Goal: Transaction & Acquisition: Purchase product/service

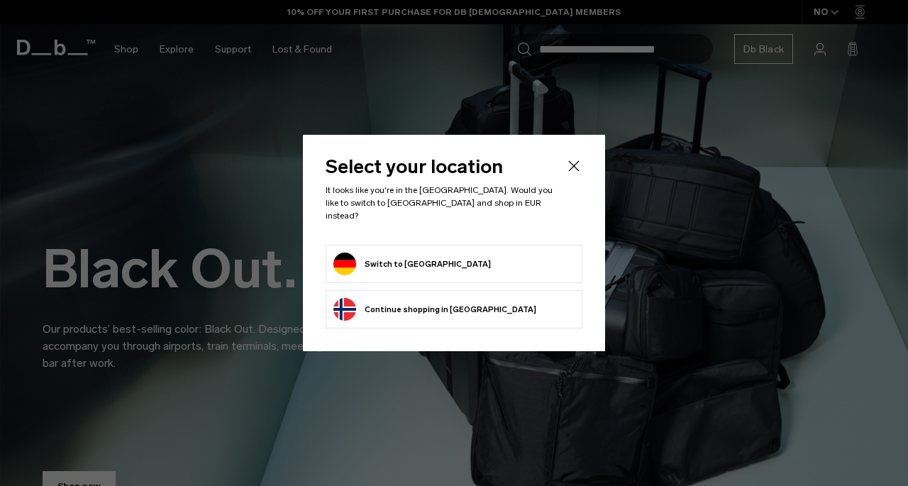
click at [394, 260] on button "Switch to Germany" at bounding box center [411, 264] width 157 height 23
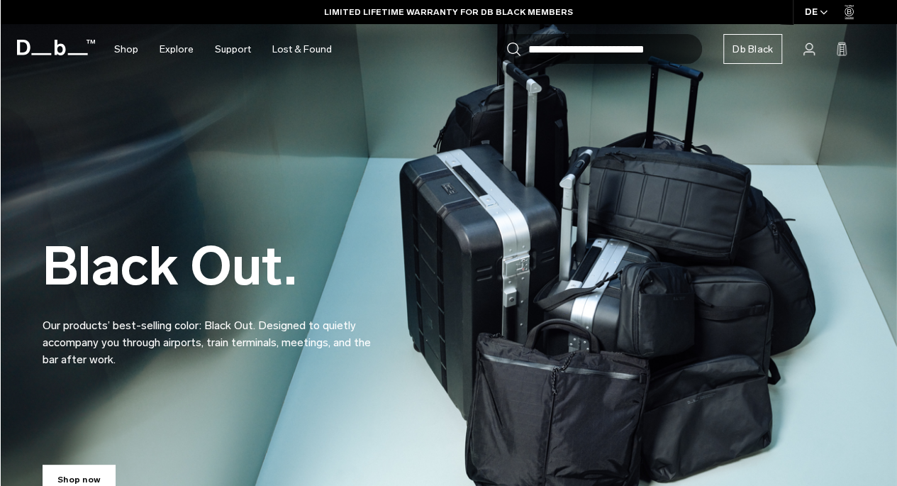
scroll to position [228, 0]
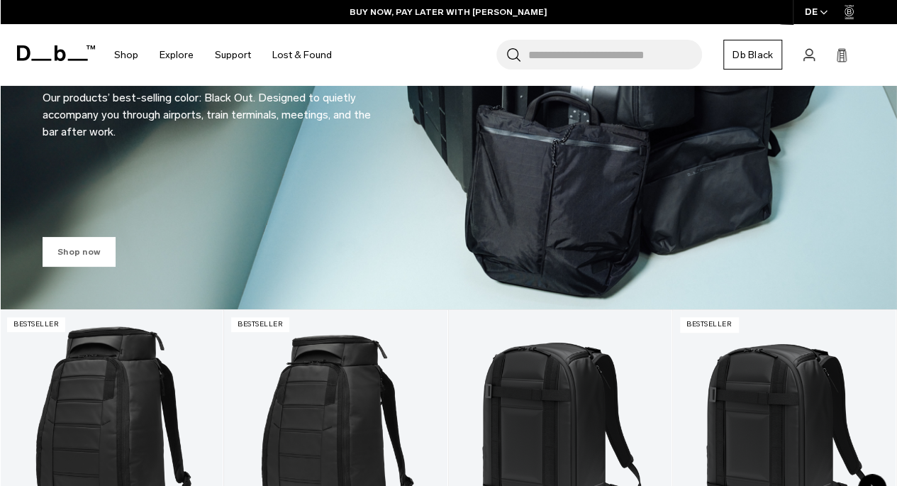
click at [65, 252] on link "Shop now" at bounding box center [79, 252] width 73 height 30
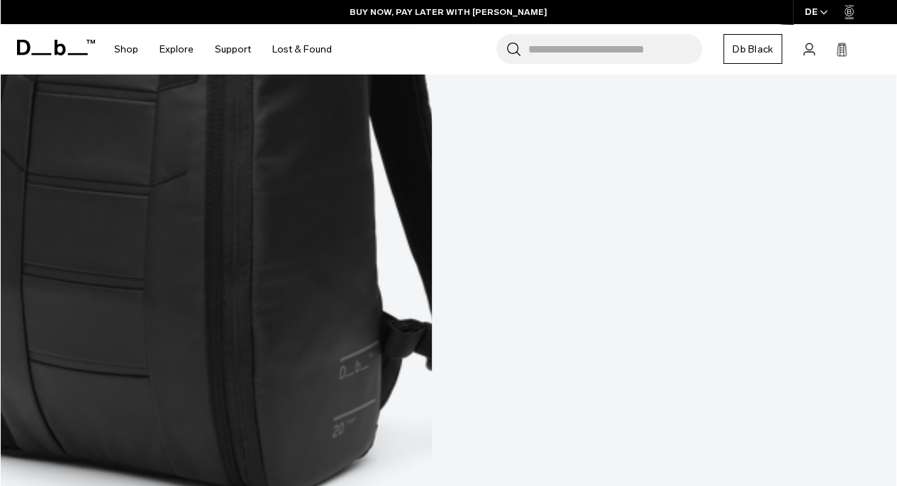
scroll to position [4304, 0]
